Goal: Information Seeking & Learning: Learn about a topic

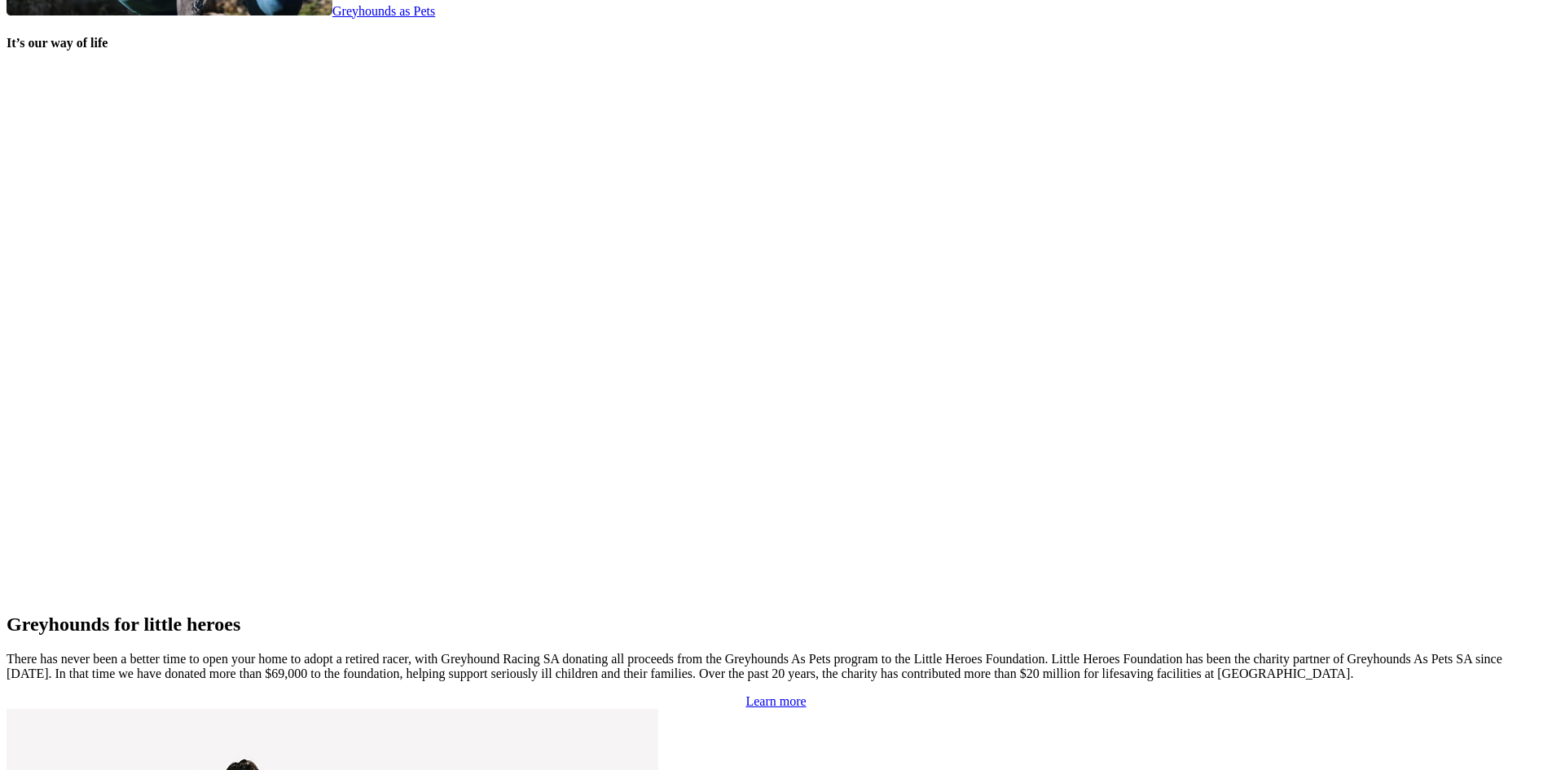
scroll to position [3422, 0]
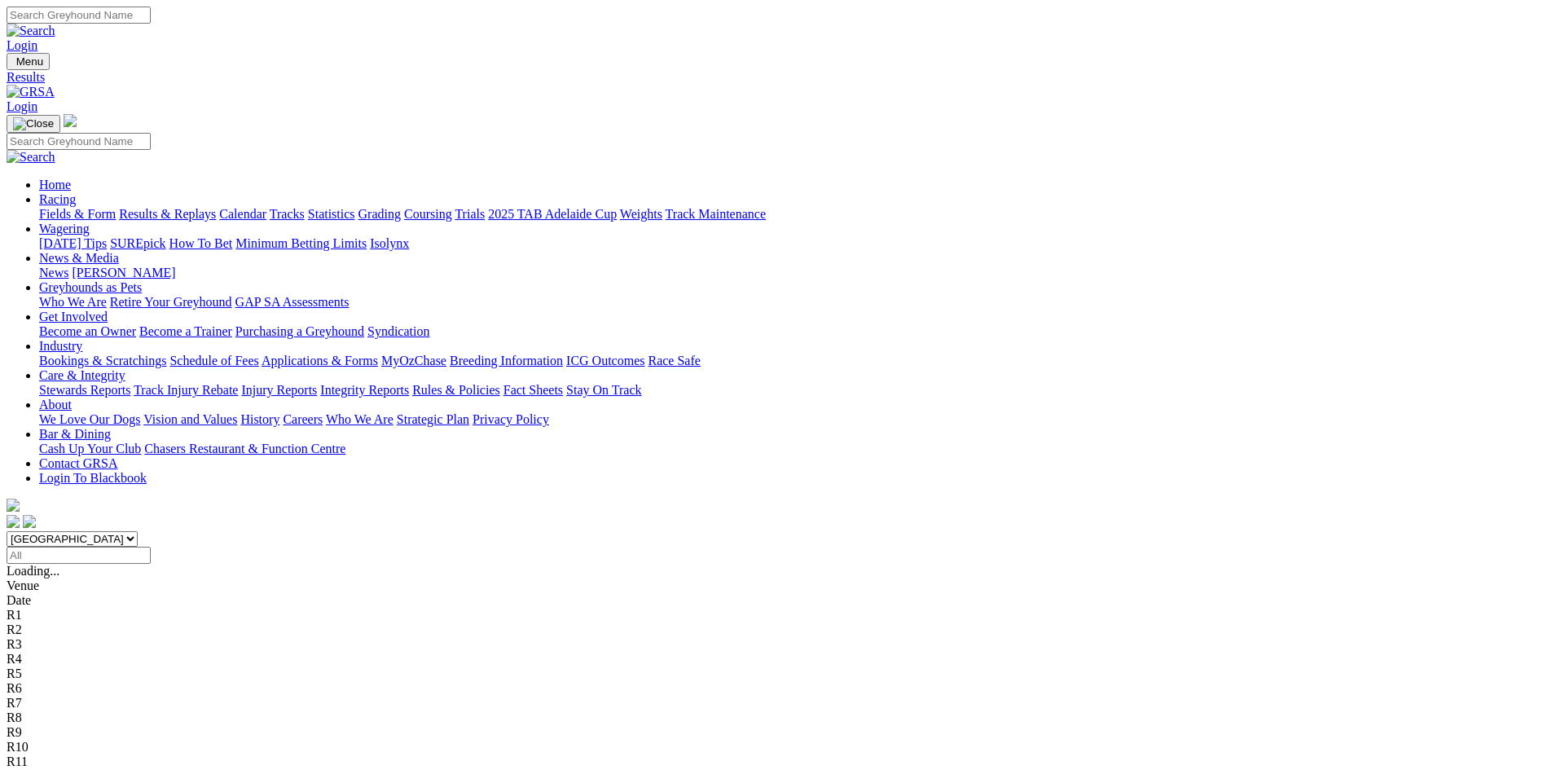
click at [151, 20] on input "Search" at bounding box center [79, 15] width 144 height 17
type input "[PERSON_NAME]"
click at [55, 24] on img at bounding box center [31, 31] width 49 height 15
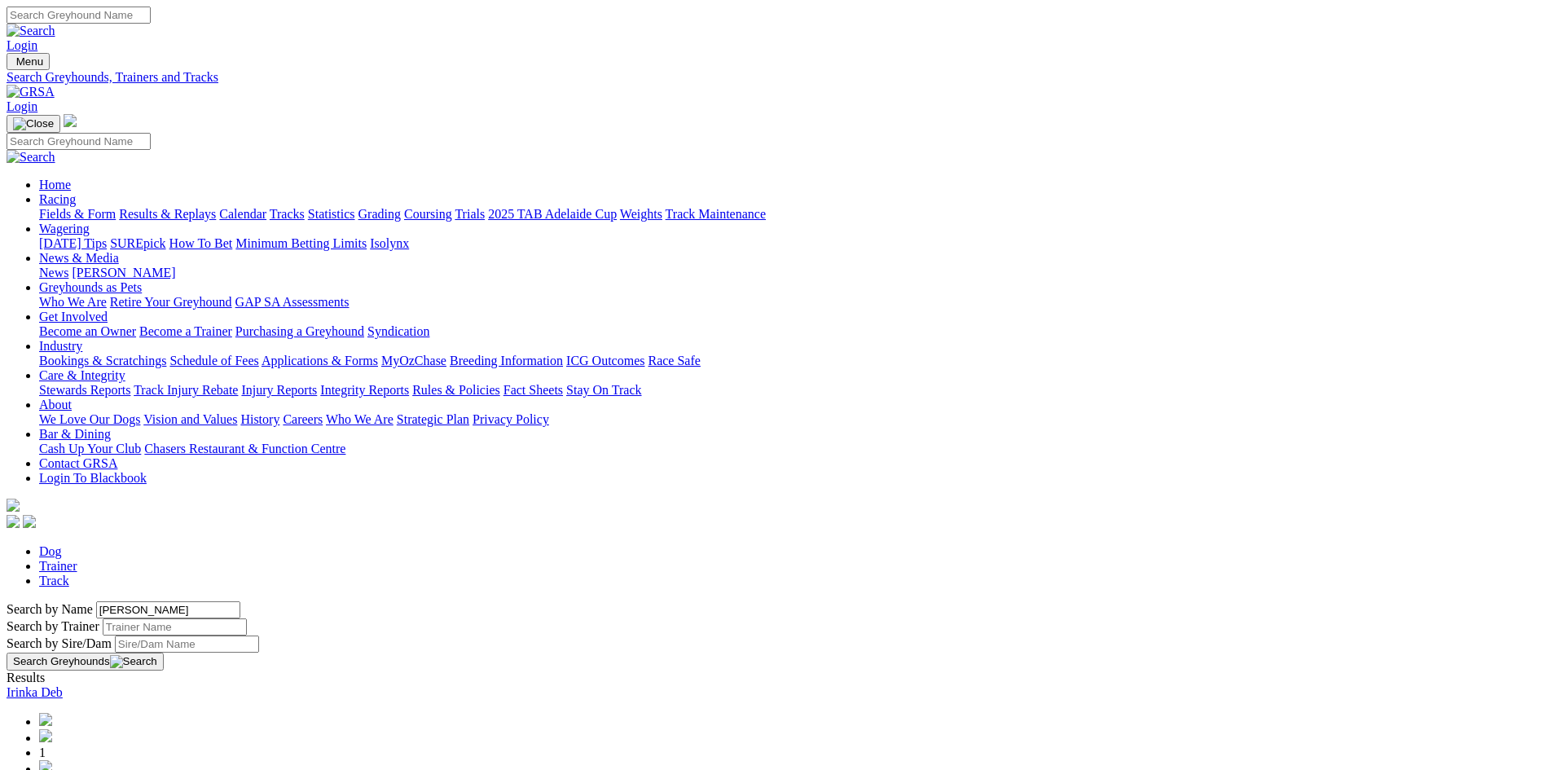
click at [164, 653] on button "Search Greyhounds" at bounding box center [85, 662] width 157 height 18
click at [63, 685] on link "Irinka Deb" at bounding box center [35, 692] width 56 height 14
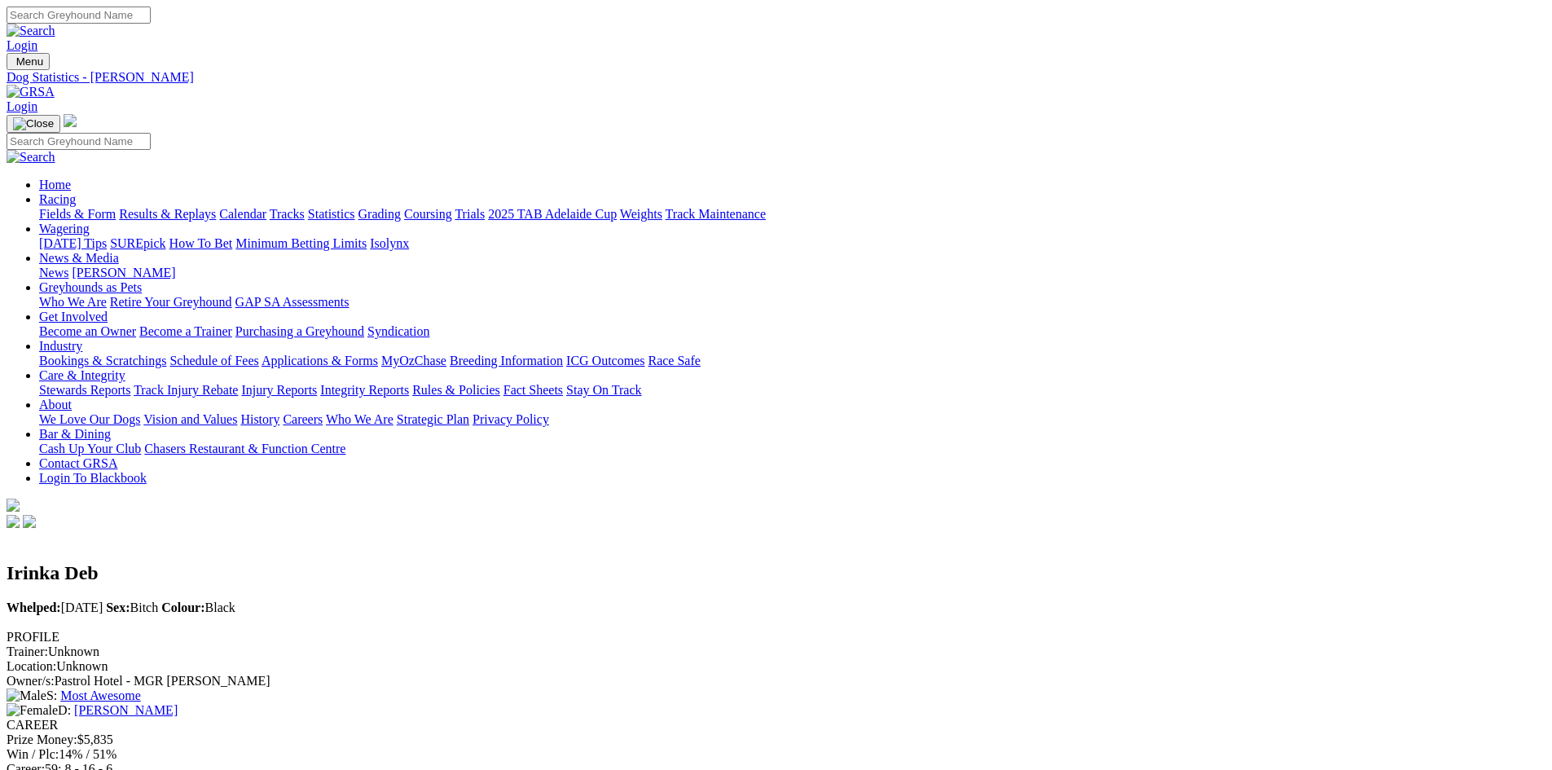
click at [355, 207] on link "Statistics" at bounding box center [331, 214] width 47 height 14
